Goal: Information Seeking & Learning: Learn about a topic

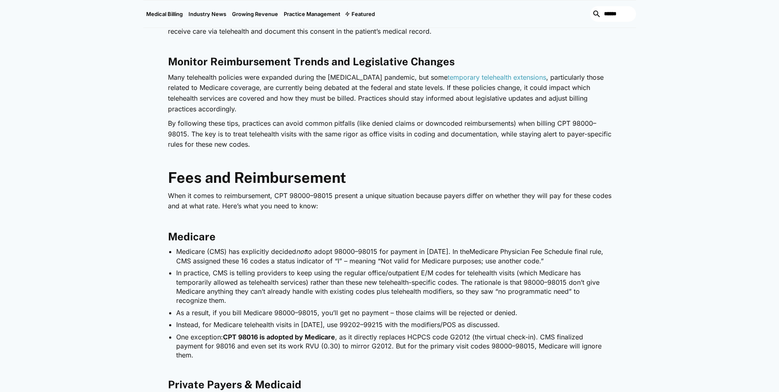
scroll to position [1438, 0]
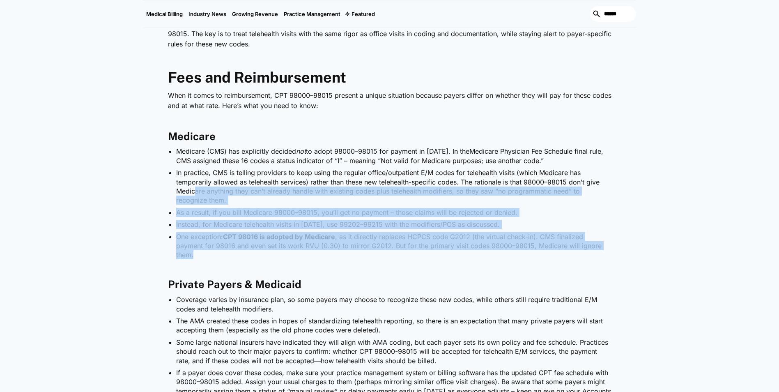
drag, startPoint x: 589, startPoint y: 244, endPoint x: 194, endPoint y: 187, distance: 398.8
click at [194, 187] on ul "Medicare (CMS) has explicitly decided not to adopt 98000–98015 for payment in 2…" at bounding box center [390, 203] width 444 height 113
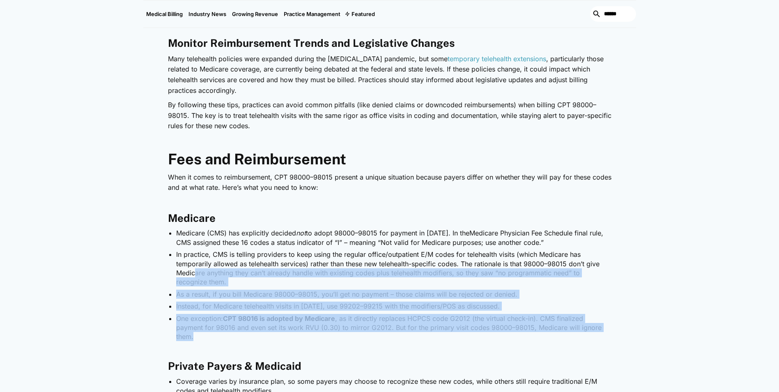
scroll to position [1355, 0]
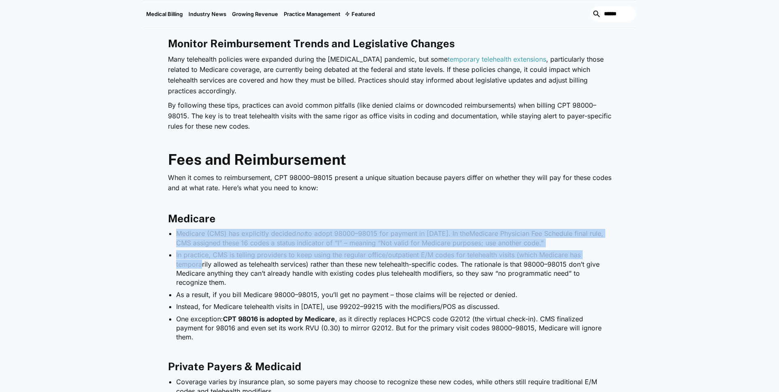
drag, startPoint x: 170, startPoint y: 230, endPoint x: 202, endPoint y: 258, distance: 42.2
click at [202, 258] on ul "Medicare (CMS) has explicitly decided not to adopt 98000–98015 for payment in 2…" at bounding box center [390, 285] width 444 height 113
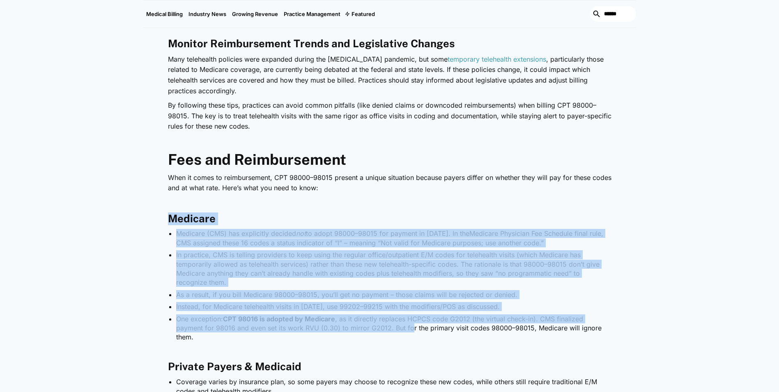
drag, startPoint x: 202, startPoint y: 258, endPoint x: 381, endPoint y: 326, distance: 191.4
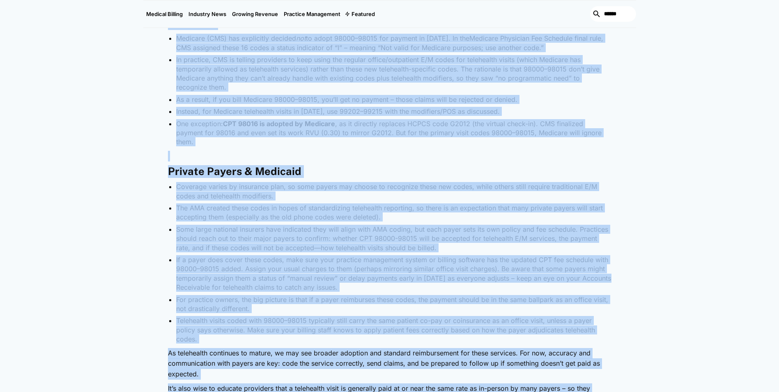
scroll to position [1595, 0]
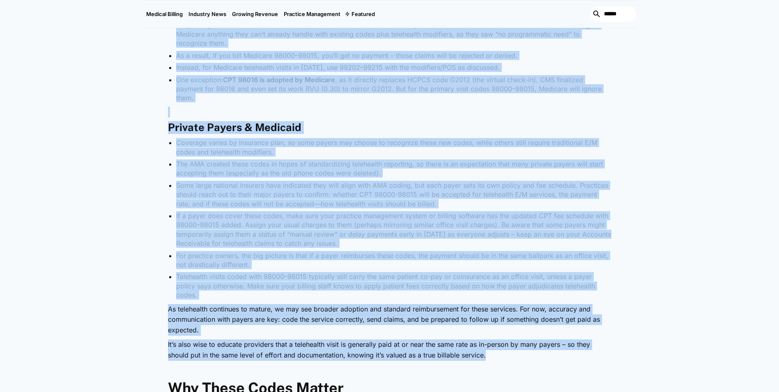
drag, startPoint x: 167, startPoint y: 73, endPoint x: 536, endPoint y: 351, distance: 462.3
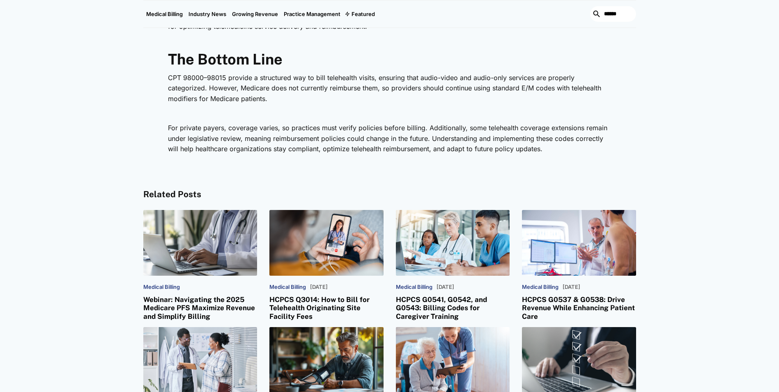
scroll to position [2005, 0]
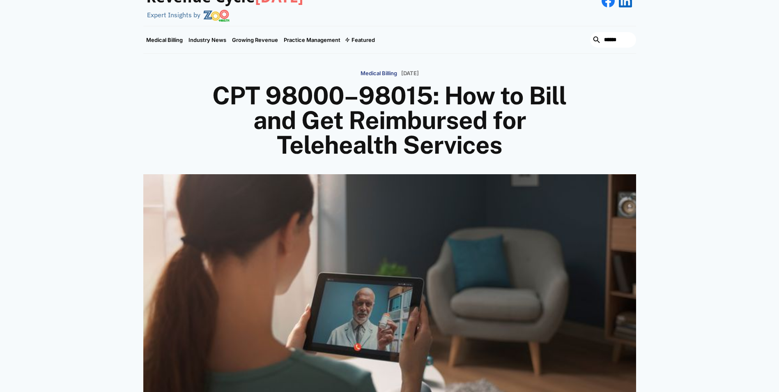
scroll to position [164, 0]
